Goal: Task Accomplishment & Management: Manage account settings

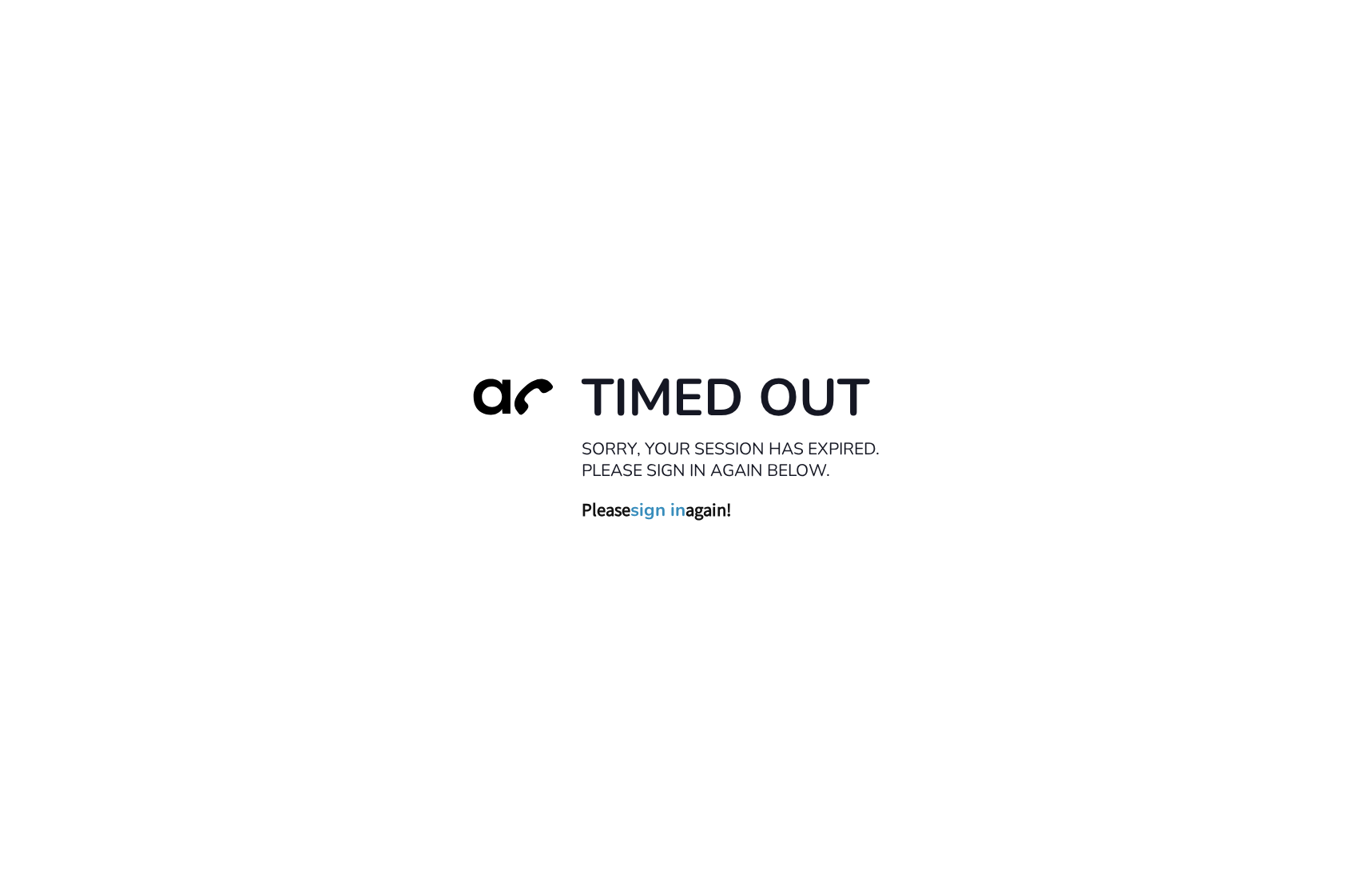
click at [676, 508] on link "sign in" at bounding box center [658, 511] width 55 height 22
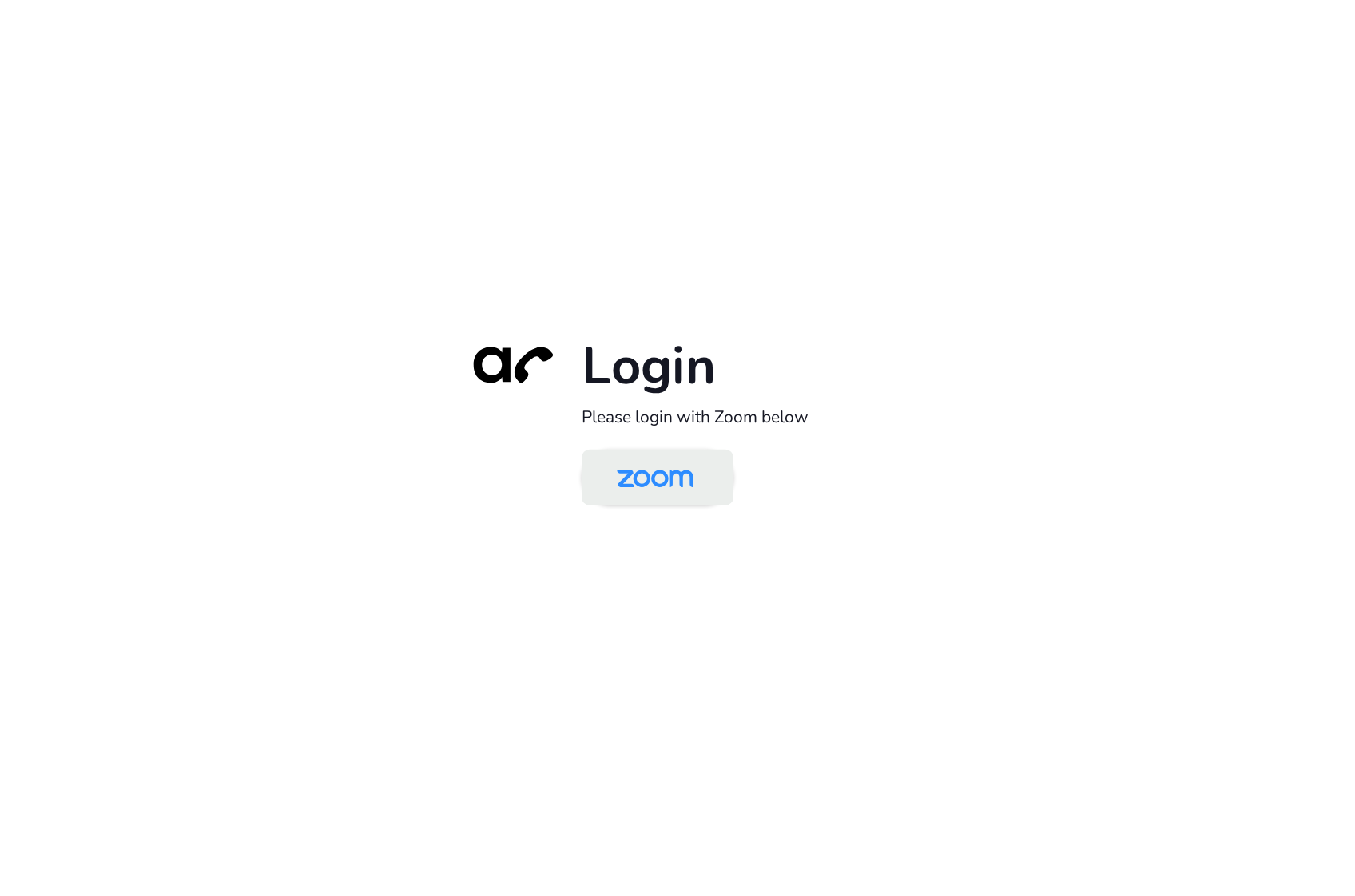
click at [681, 491] on img at bounding box center [656, 479] width 110 height 52
drag, startPoint x: 131, startPoint y: 308, endPoint x: 151, endPoint y: 304, distance: 20.4
click at [131, 308] on div "Login Please login with Zoom below" at bounding box center [677, 448] width 1355 height 896
click at [624, 453] on img at bounding box center [656, 479] width 110 height 52
click at [659, 491] on img at bounding box center [656, 479] width 110 height 52
